Goal: Contribute content

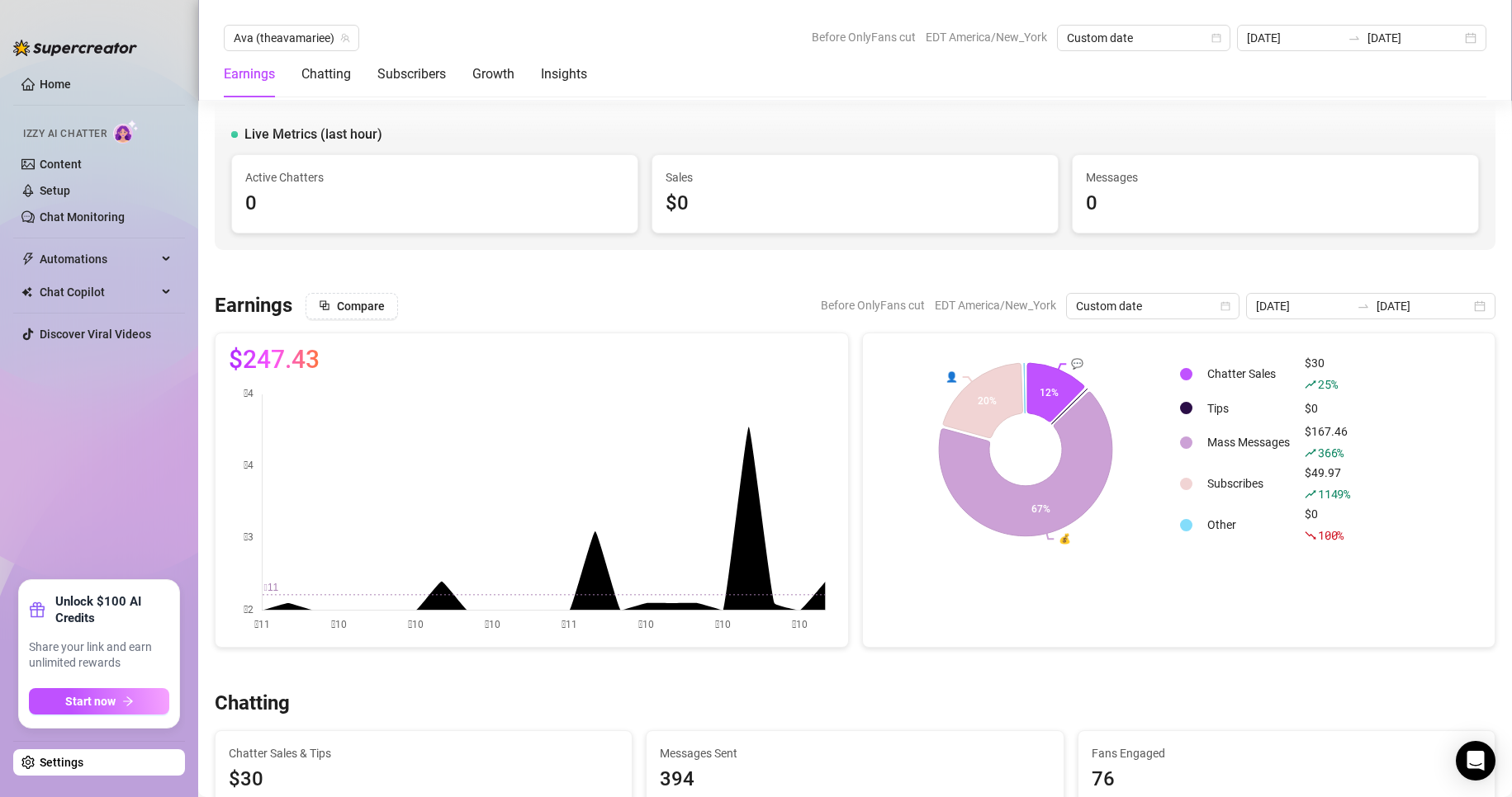
click at [90, 446] on ul "Home Izzy AI Chatter Content Setup Chat Monitoring Automations Chat Copilot Dis…" at bounding box center [98, 318] width 171 height 509
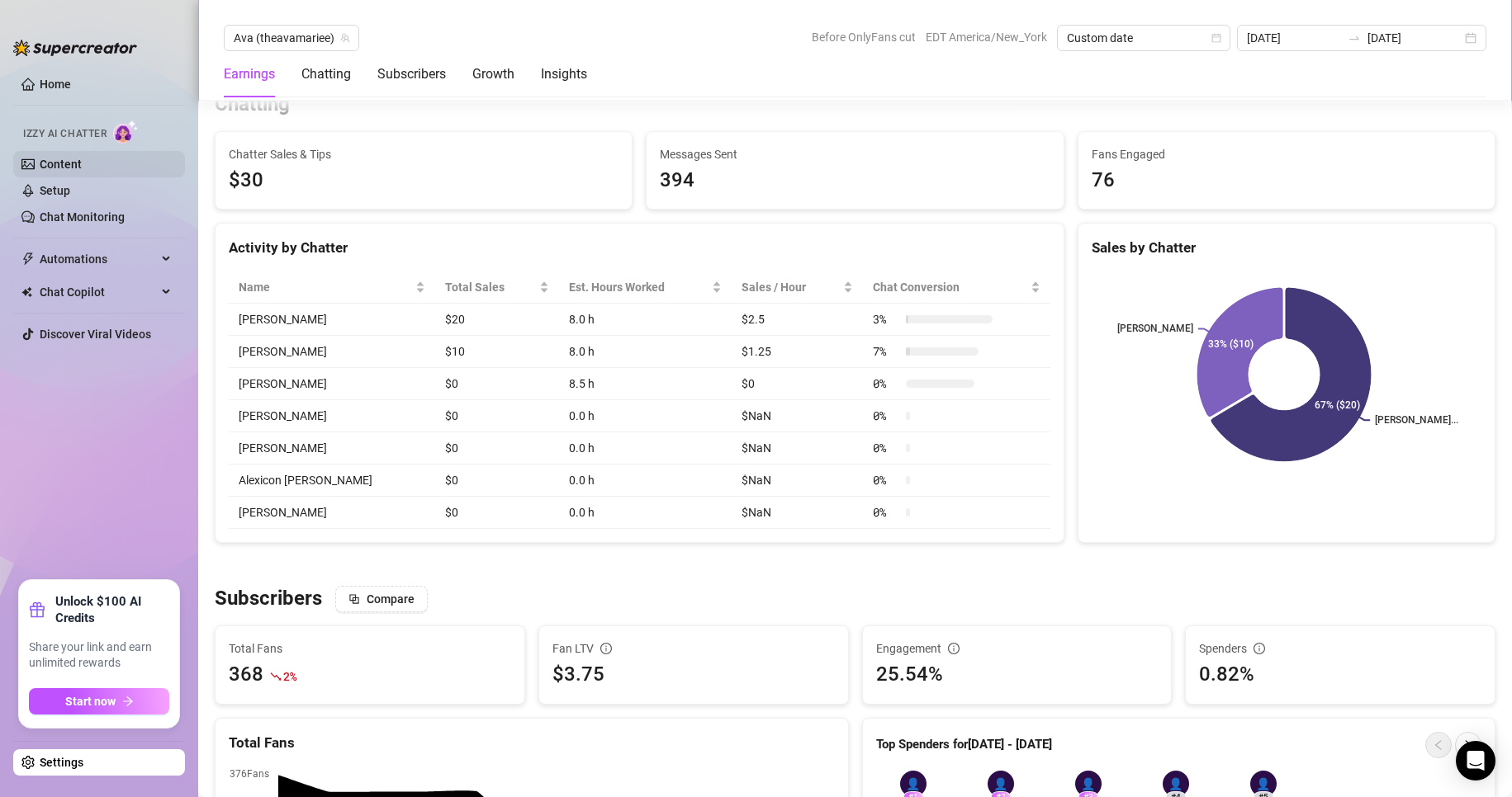
click at [75, 161] on link "Content" at bounding box center [60, 163] width 42 height 13
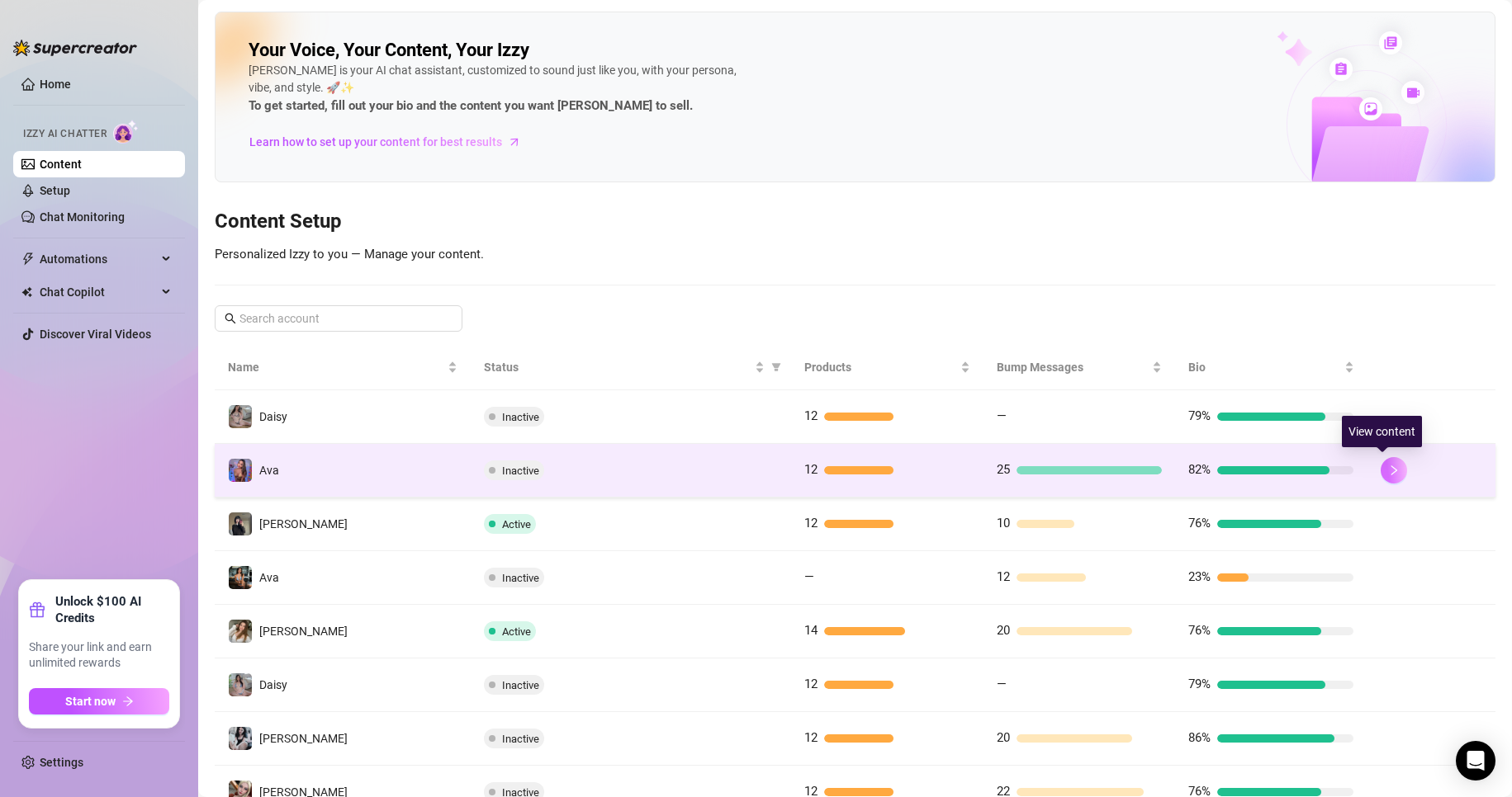
click at [1388, 464] on icon "right" at bounding box center [1394, 470] width 12 height 12
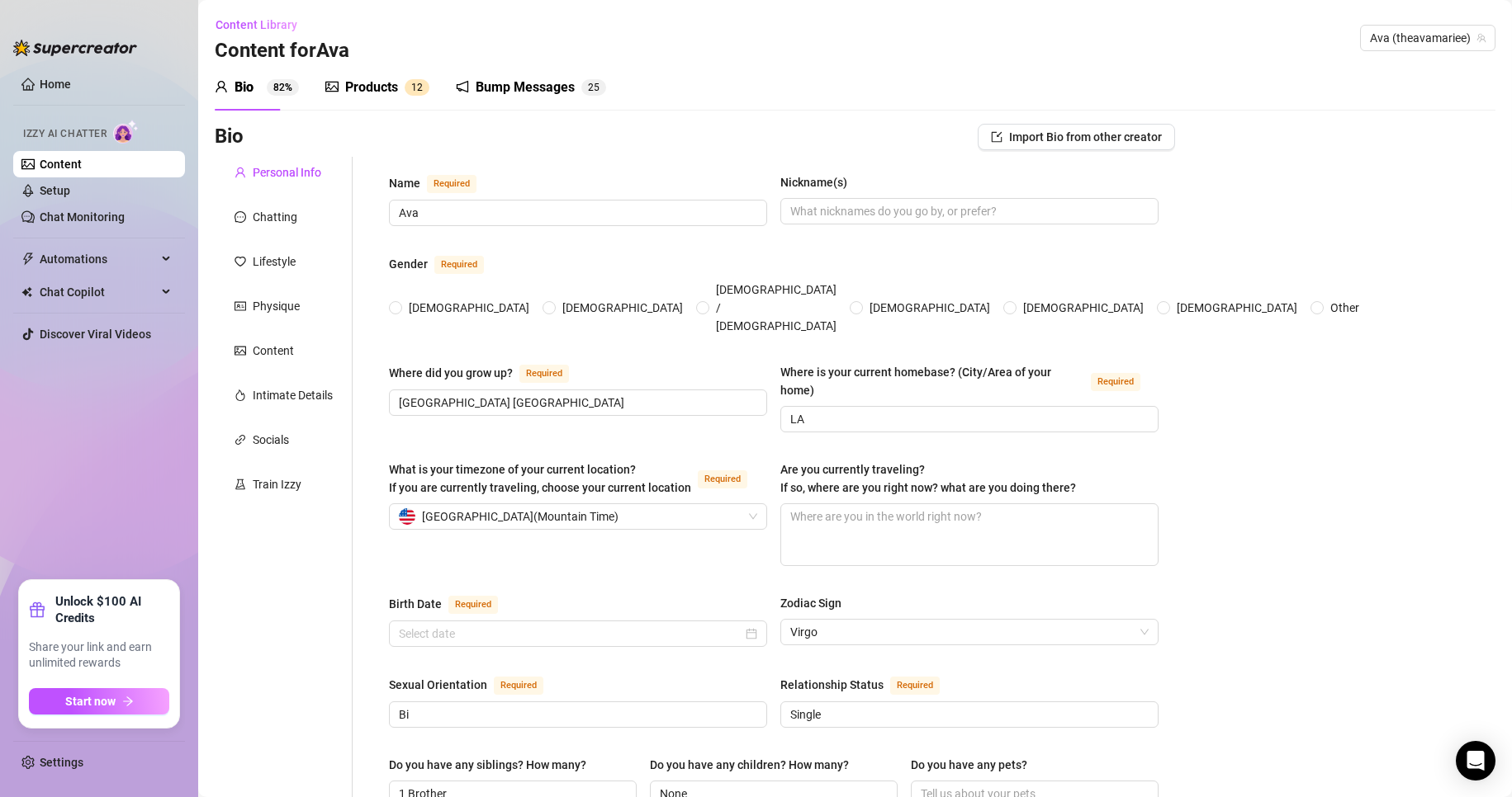
type input "[DATE]"
click at [275, 217] on div "Chatting" at bounding box center [275, 216] width 44 height 18
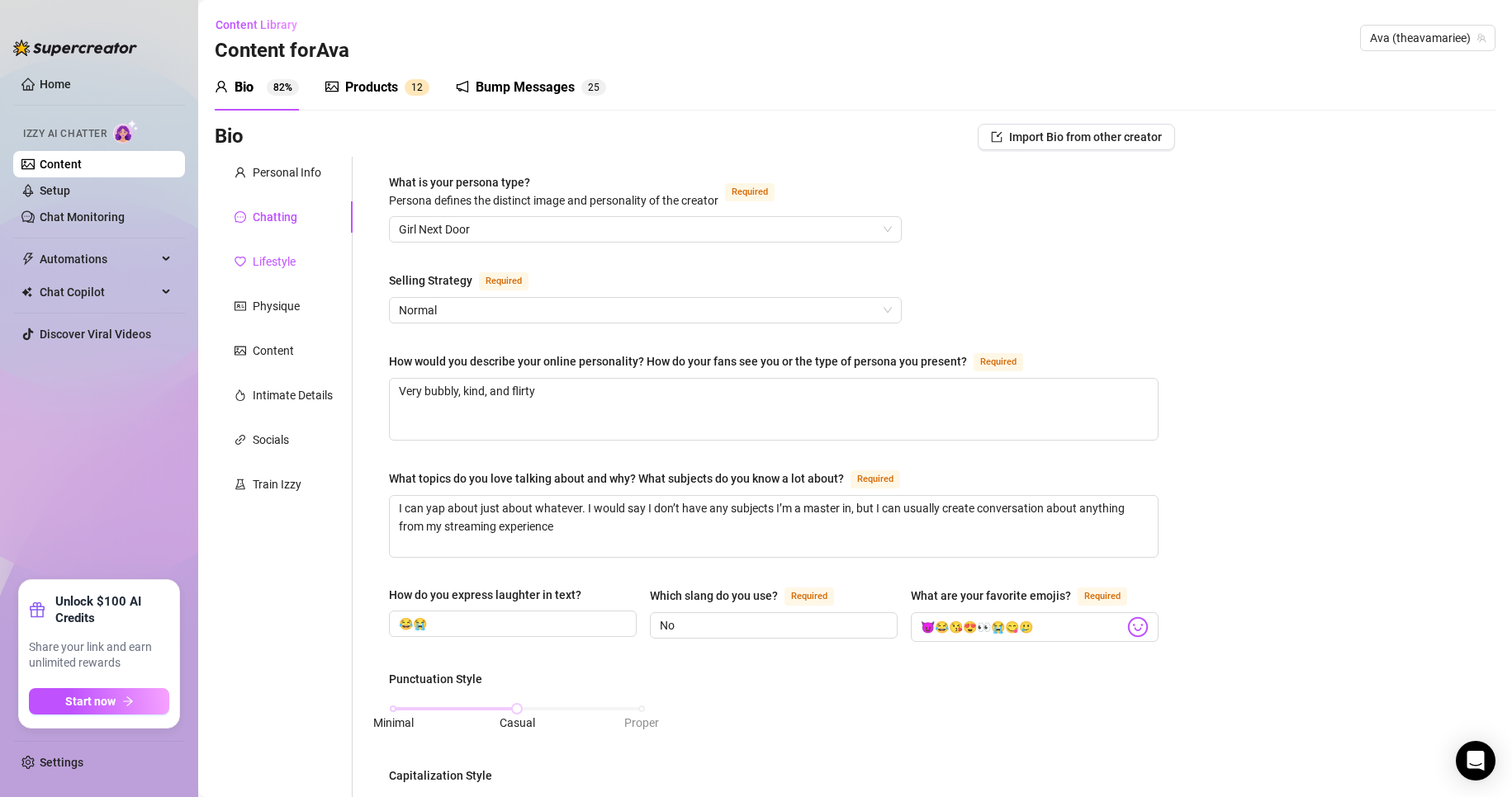
click at [281, 267] on div "Lifestyle" at bounding box center [275, 262] width 43 height 18
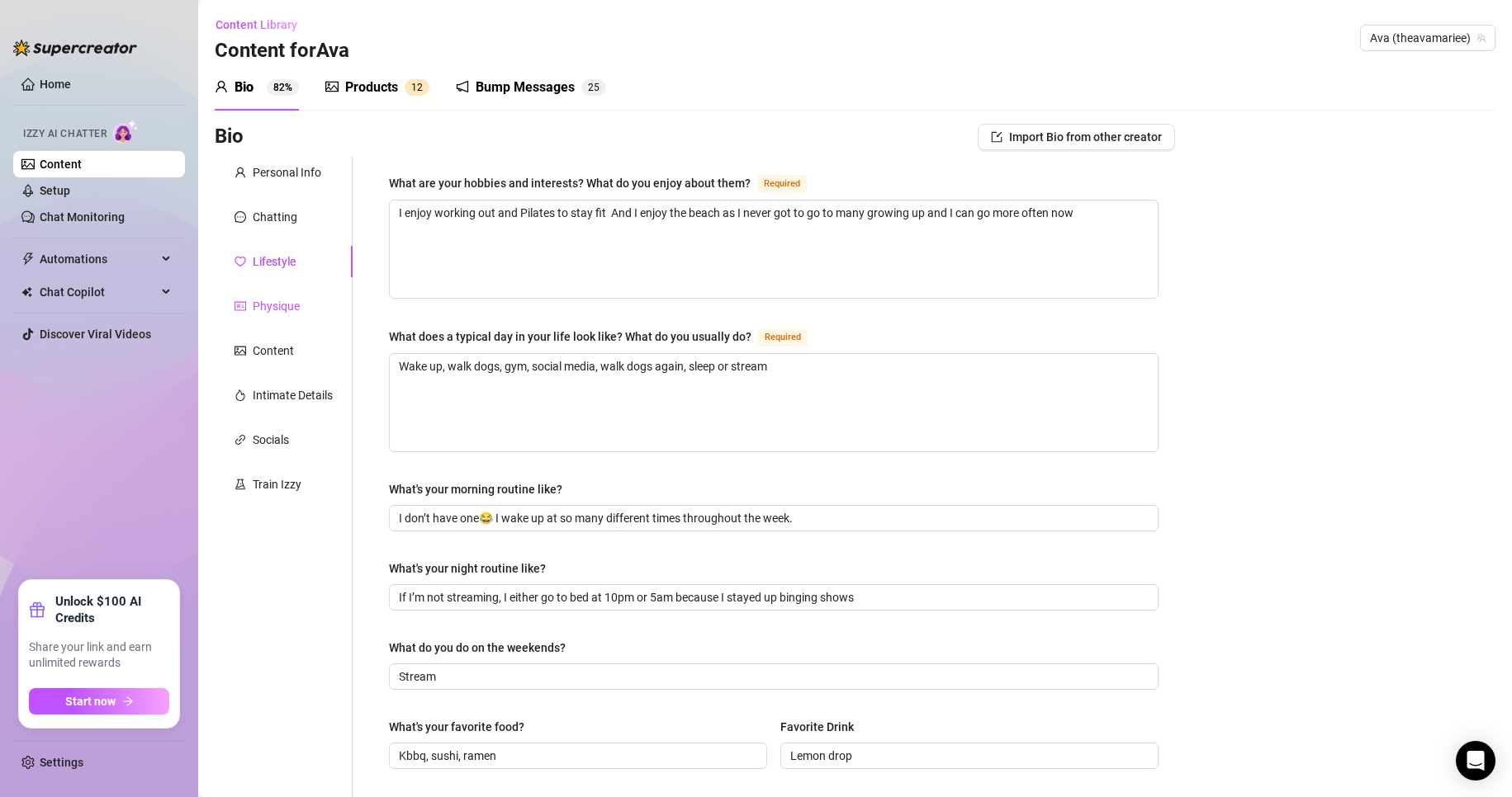
click at [266, 311] on div "Physique" at bounding box center [277, 306] width 47 height 18
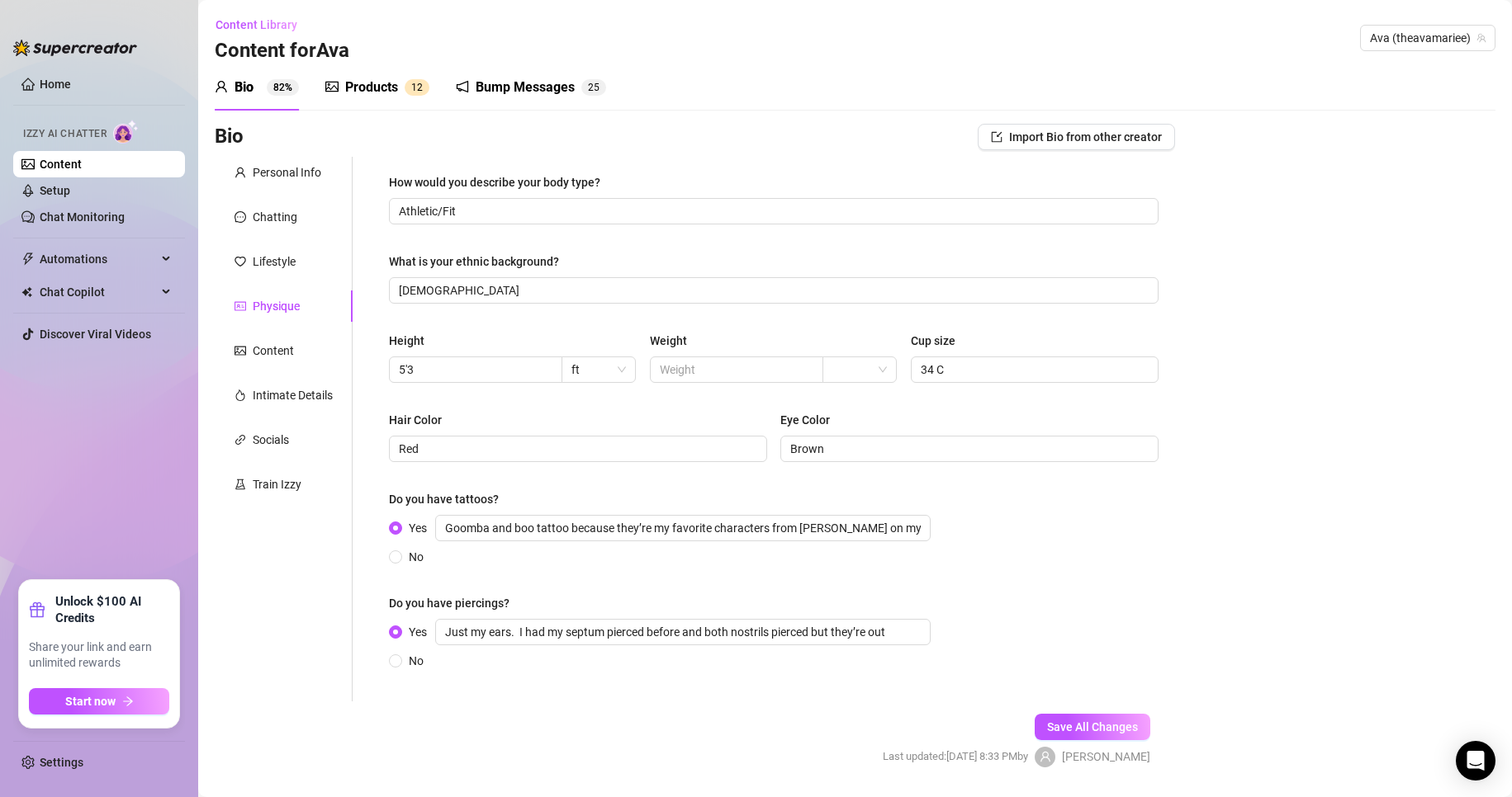
scroll to position [48, 0]
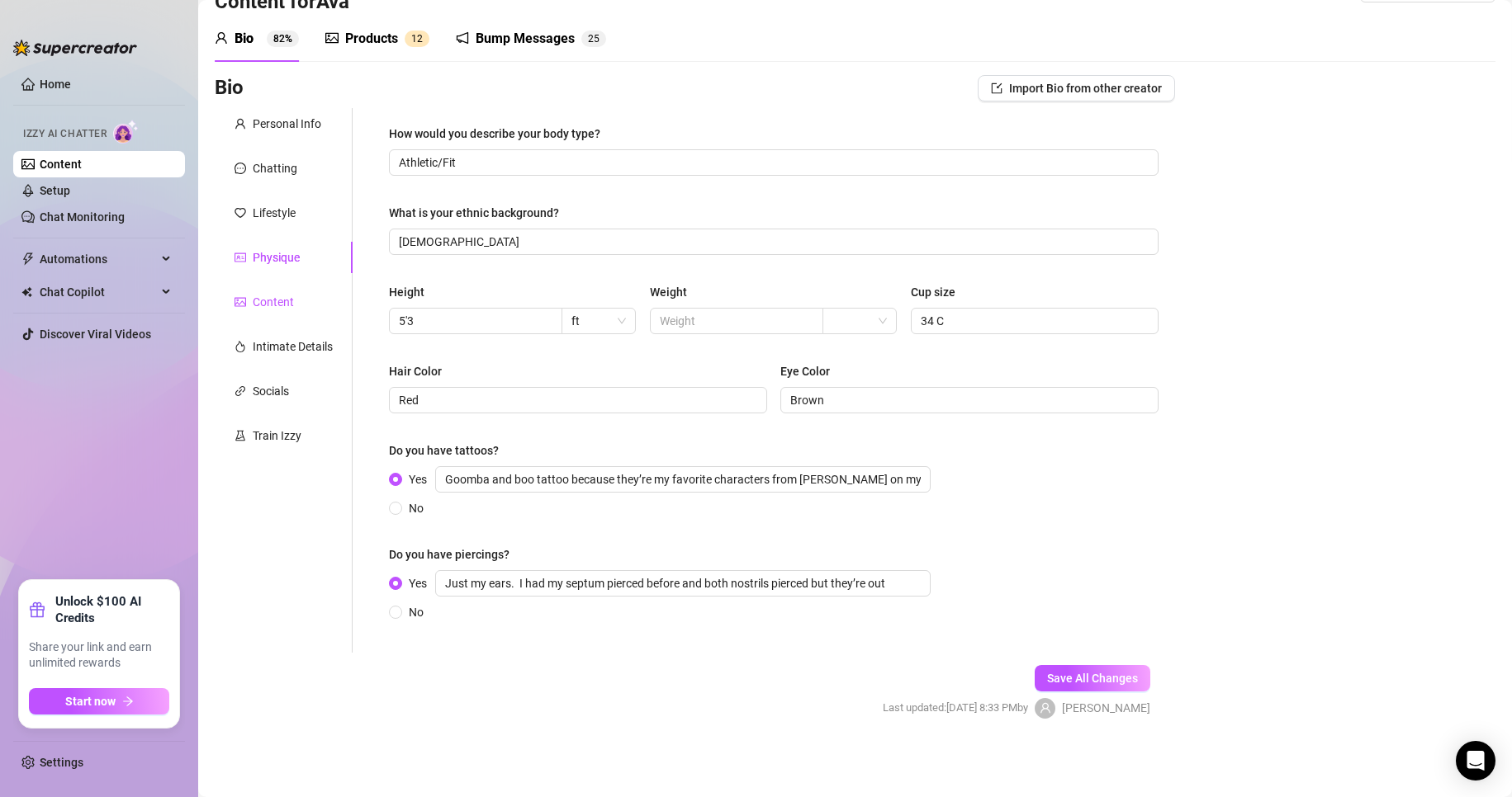
click at [284, 305] on div "Content" at bounding box center [274, 302] width 41 height 18
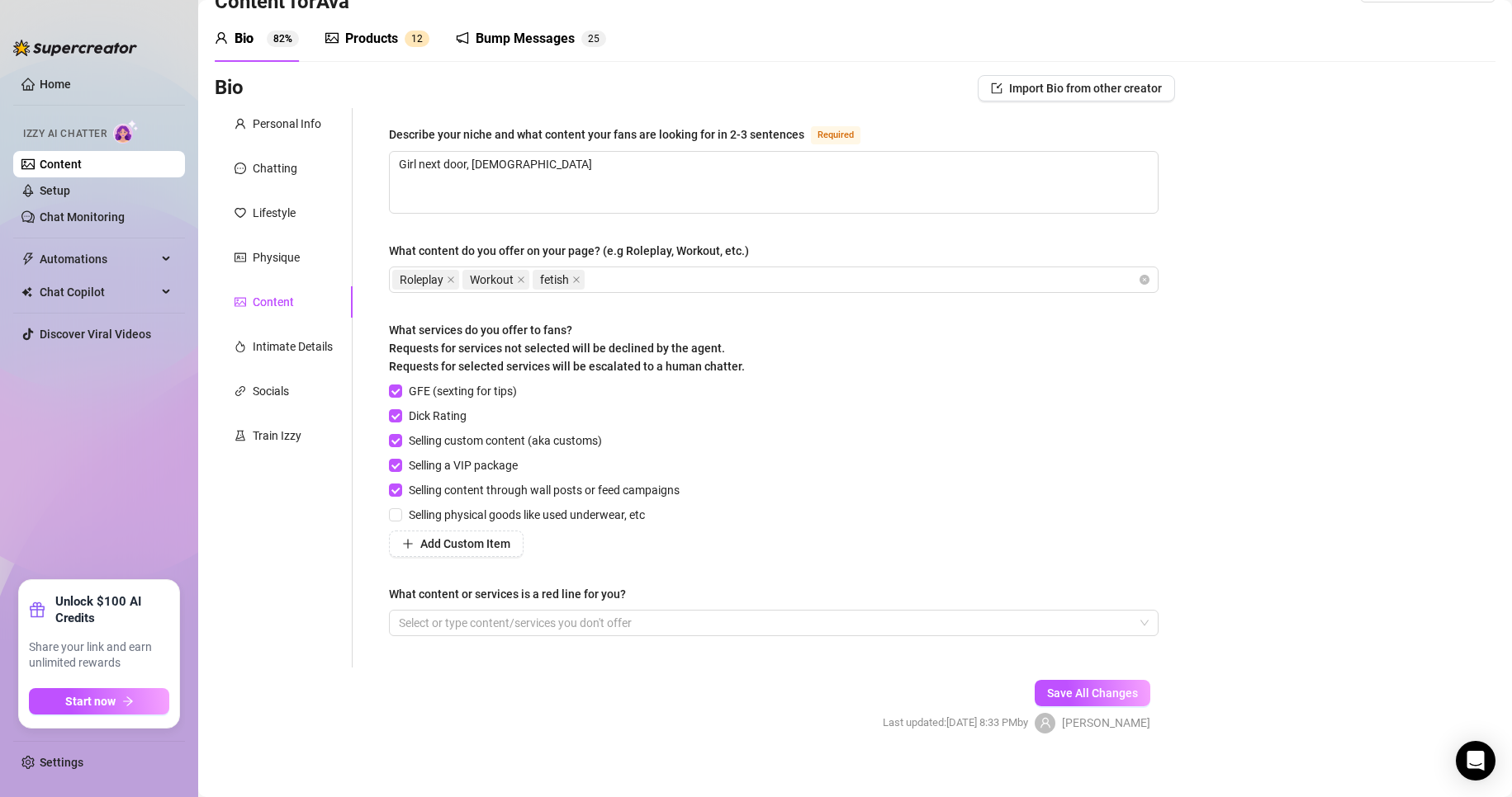
scroll to position [63, 0]
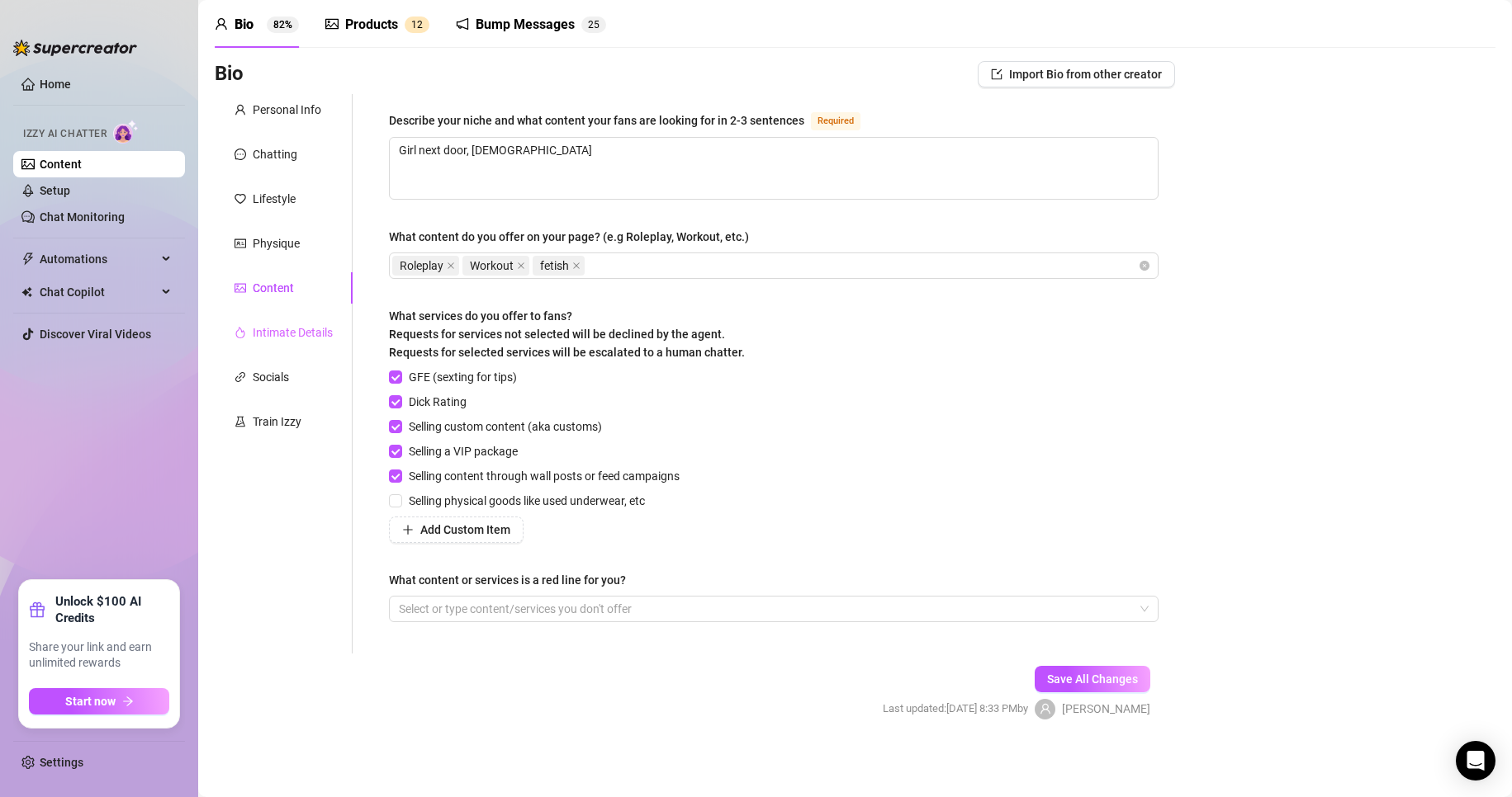
click at [280, 322] on div "Intimate Details" at bounding box center [284, 333] width 138 height 31
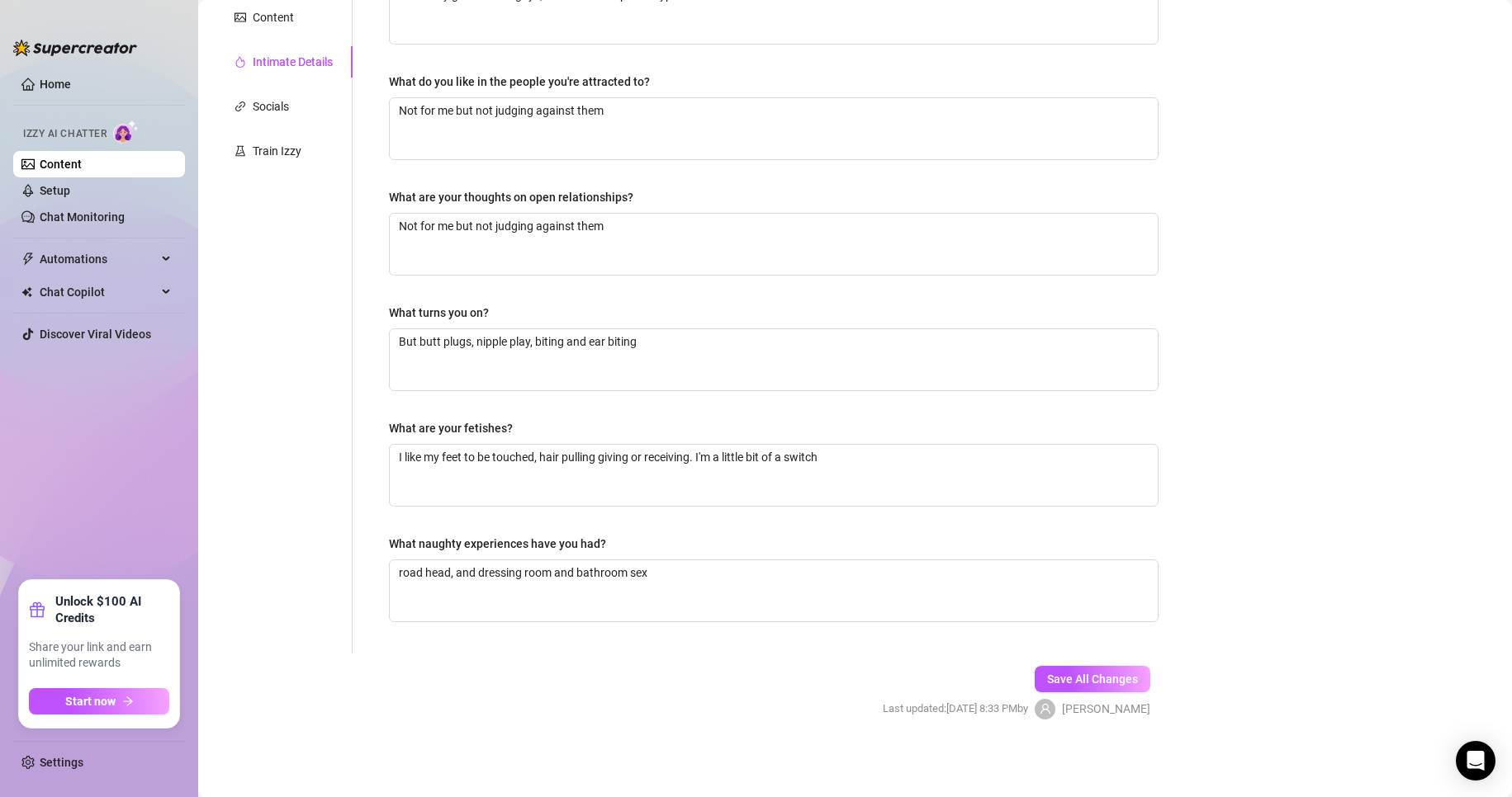
scroll to position [0, 0]
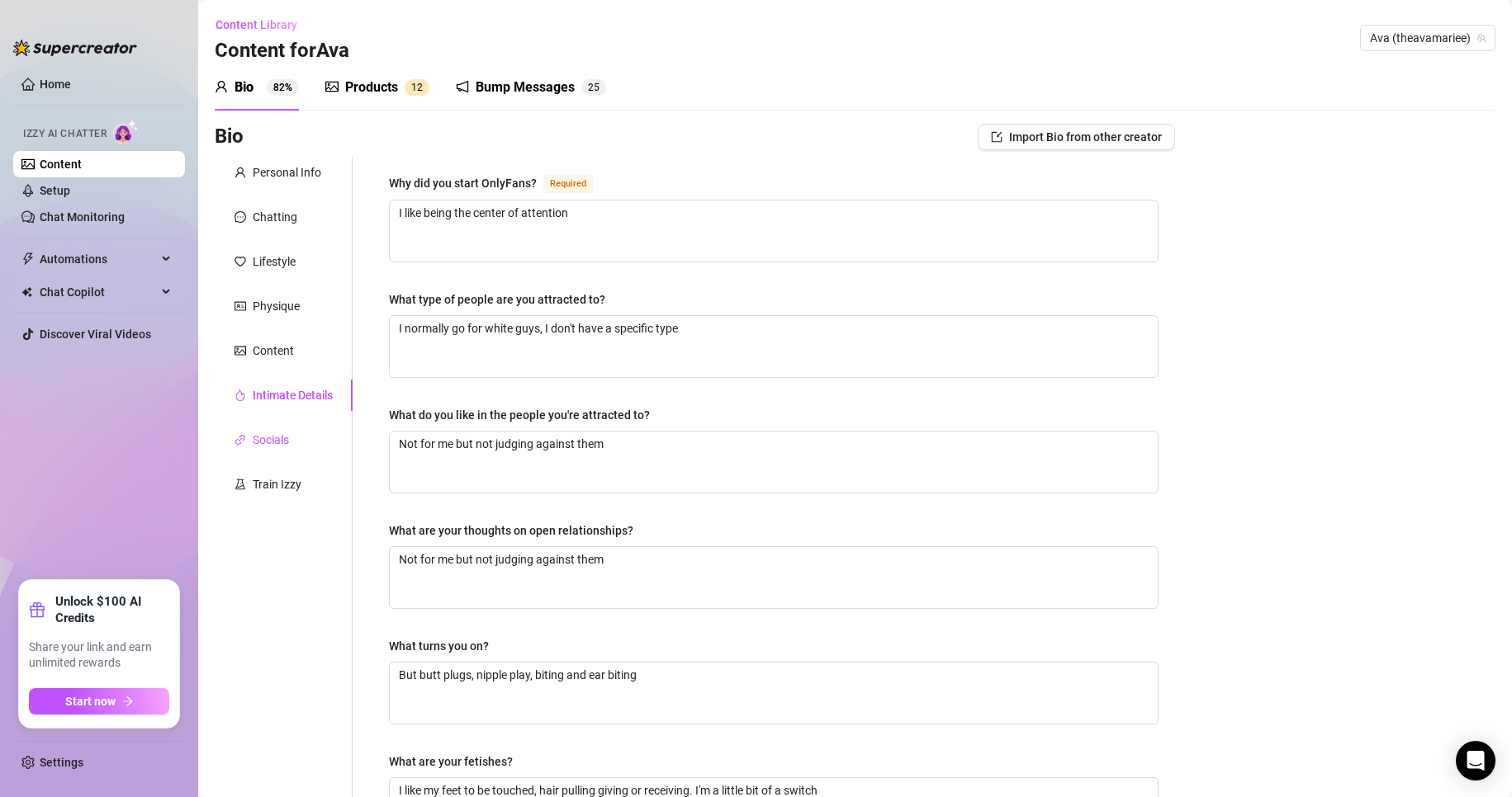
click at [273, 443] on div "Socials" at bounding box center [271, 440] width 36 height 18
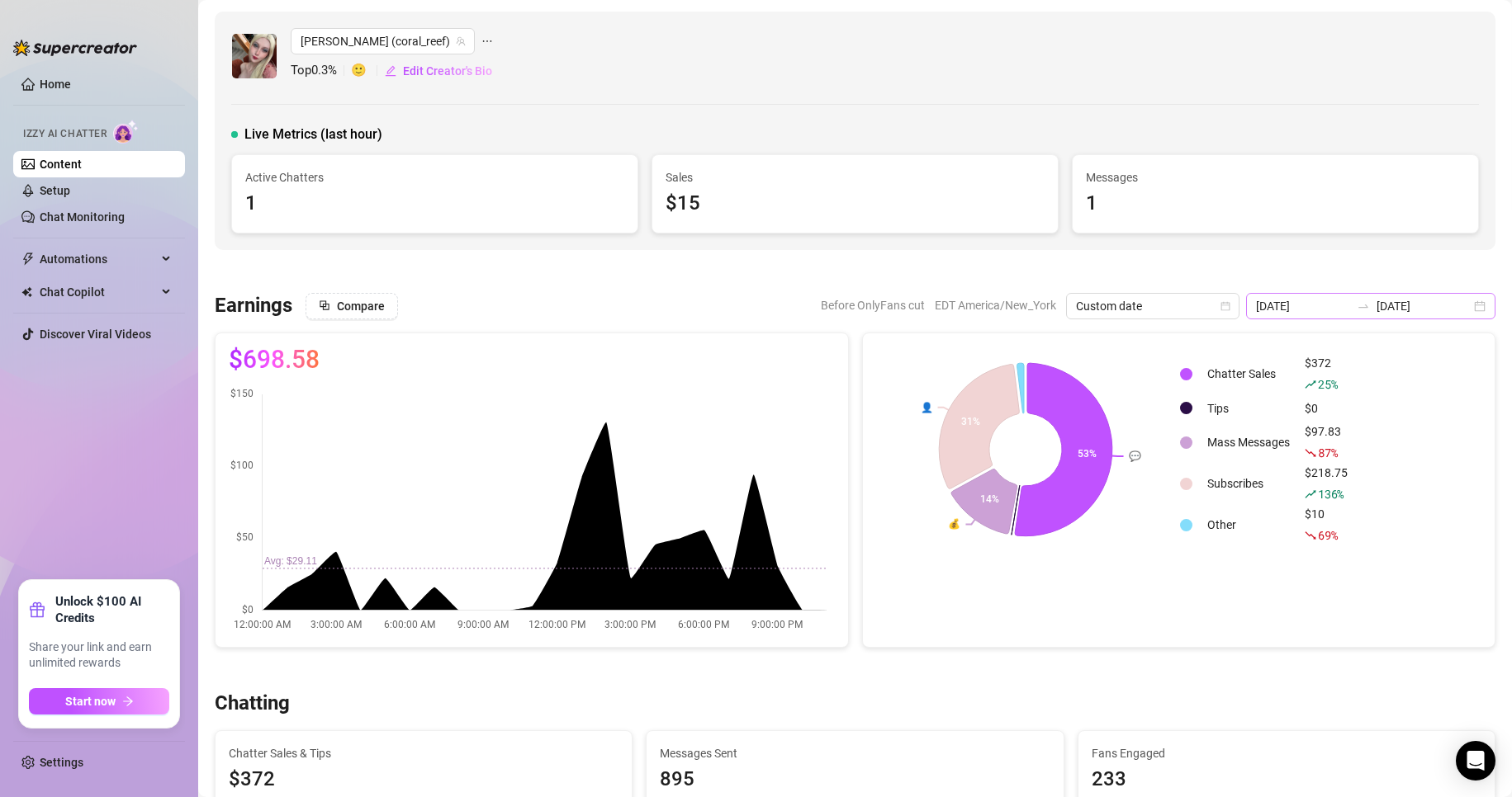
click at [1463, 300] on div "[DATE] [DATE]" at bounding box center [1370, 306] width 249 height 27
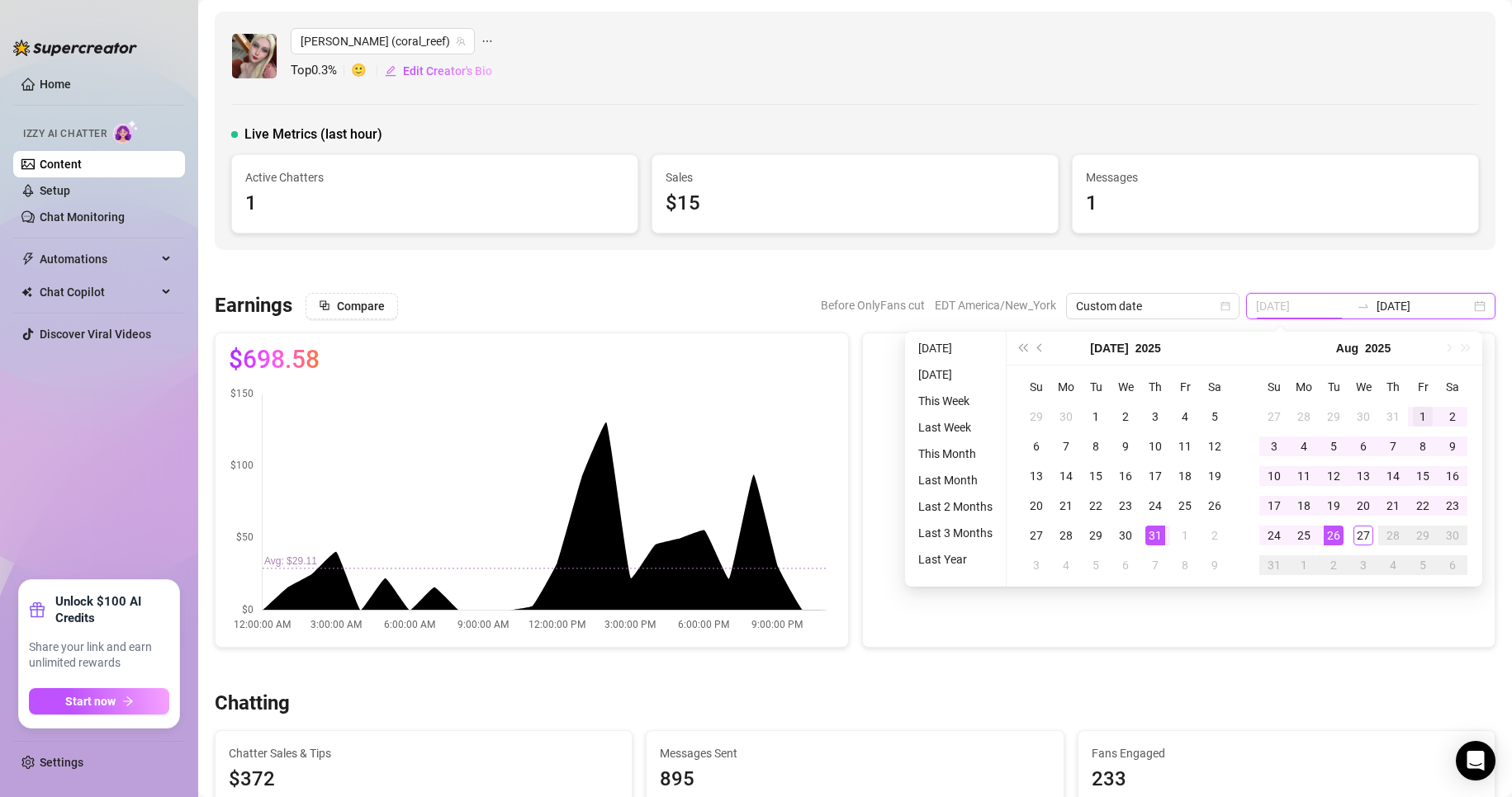
type input "[DATE]"
click at [1420, 414] on div "1" at bounding box center [1422, 416] width 20 height 20
type input "[DATE]"
click at [1363, 533] on div "27" at bounding box center [1363, 535] width 20 height 20
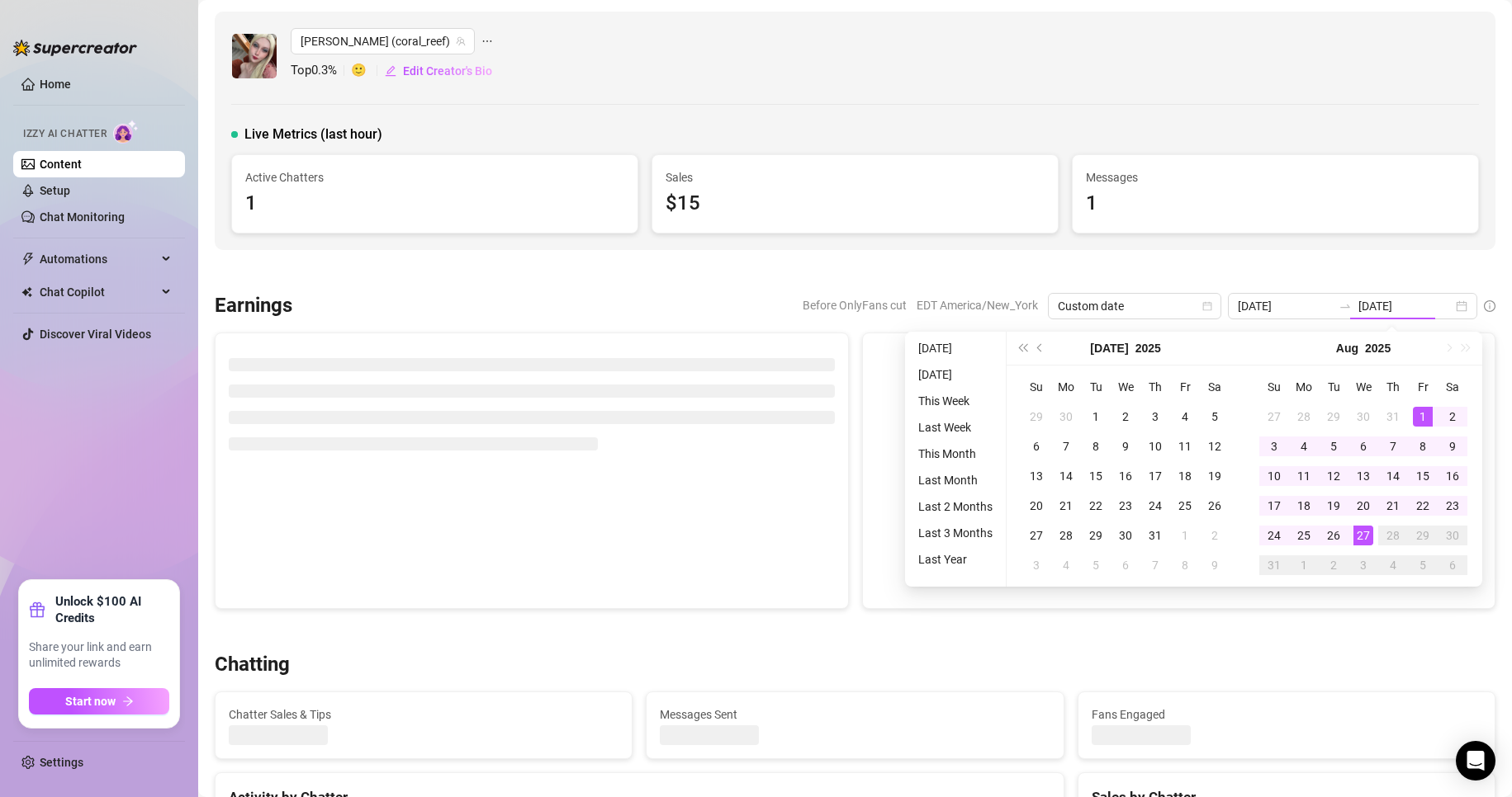
type input "[DATE]"
